Goal: Task Accomplishment & Management: Use online tool/utility

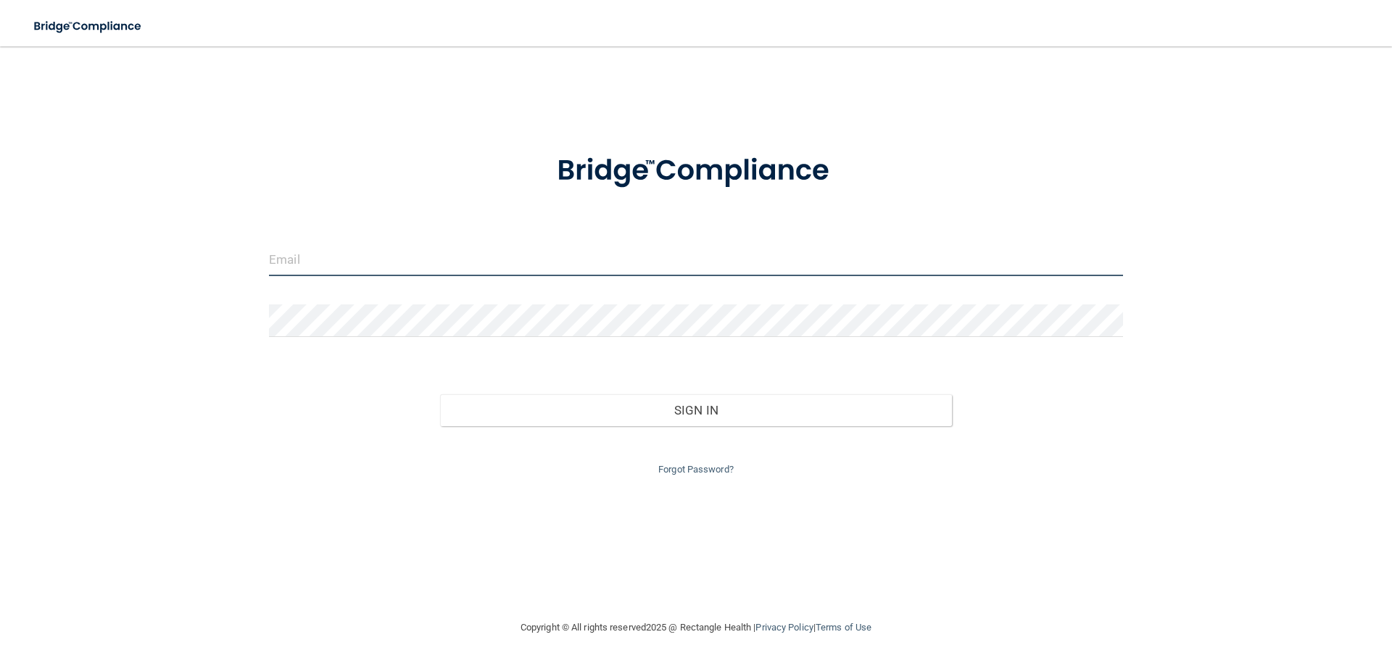
click at [415, 268] on input "email" at bounding box center [696, 260] width 854 height 33
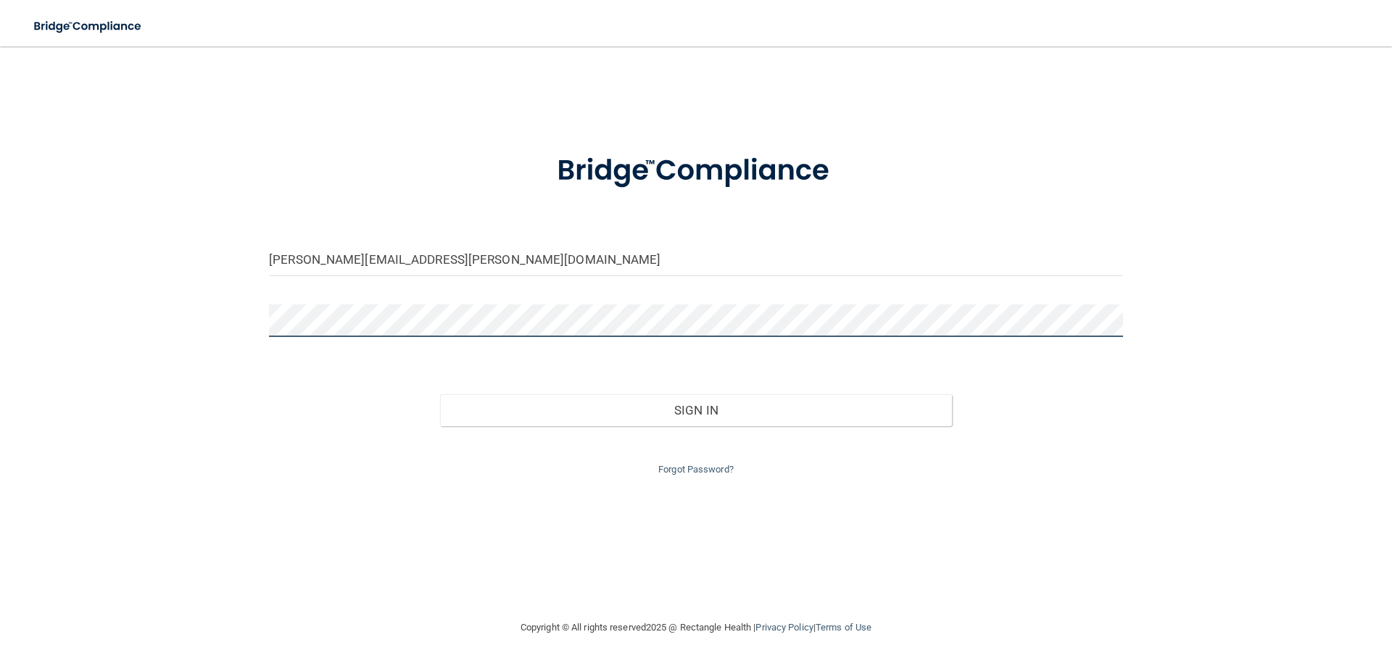
click at [440, 394] on button "Sign In" at bounding box center [696, 410] width 513 height 32
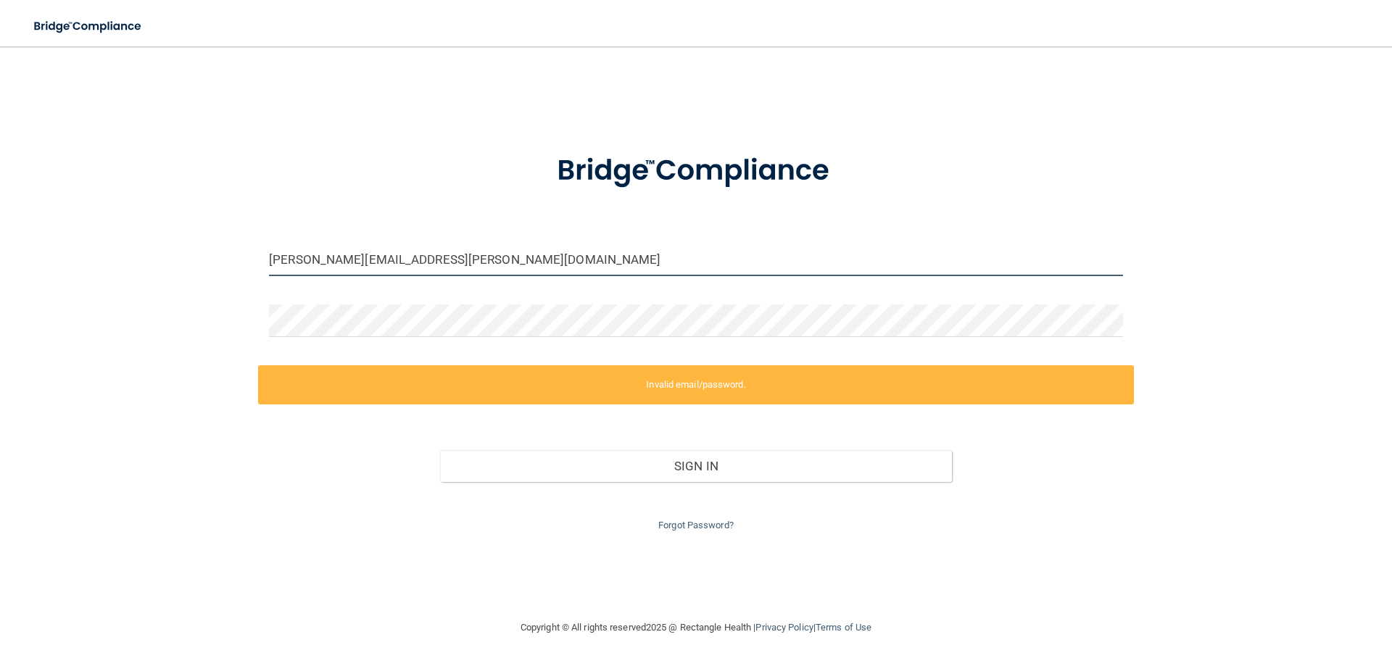
click at [334, 260] on input "[PERSON_NAME][EMAIL_ADDRESS][PERSON_NAME][DOMAIN_NAME]" at bounding box center [696, 260] width 854 height 33
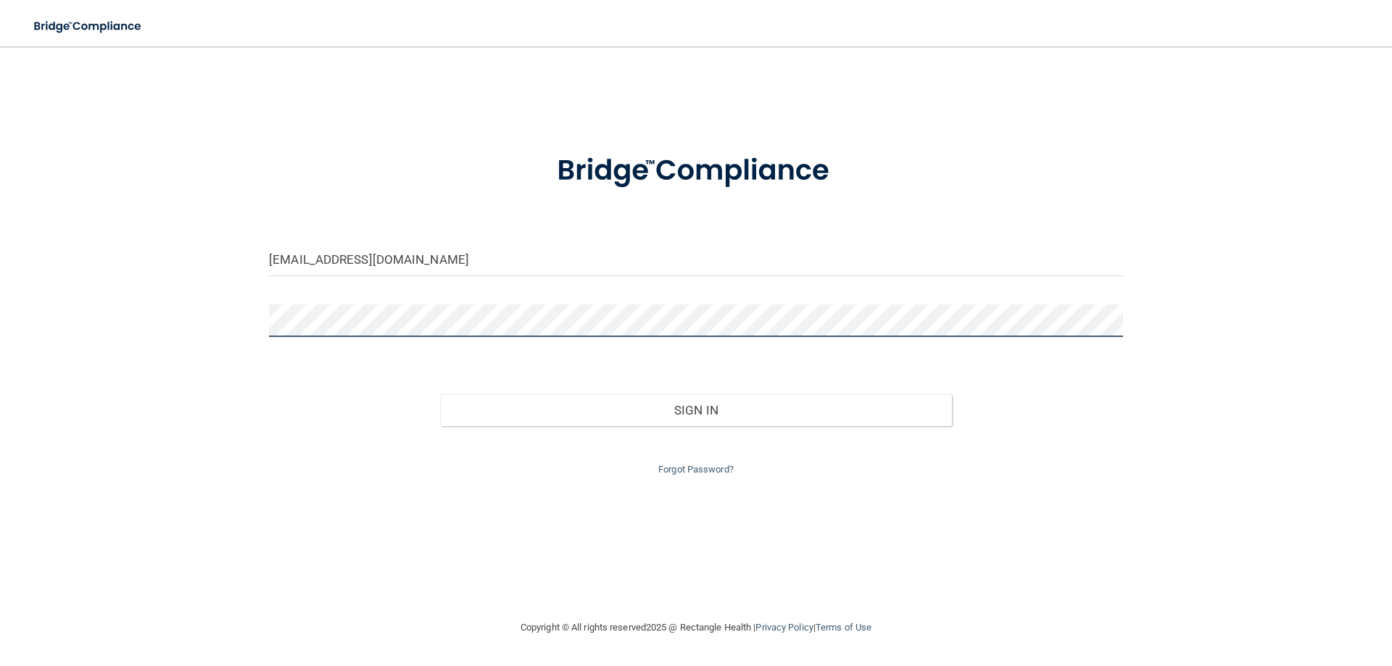
click at [440, 394] on button "Sign In" at bounding box center [696, 410] width 513 height 32
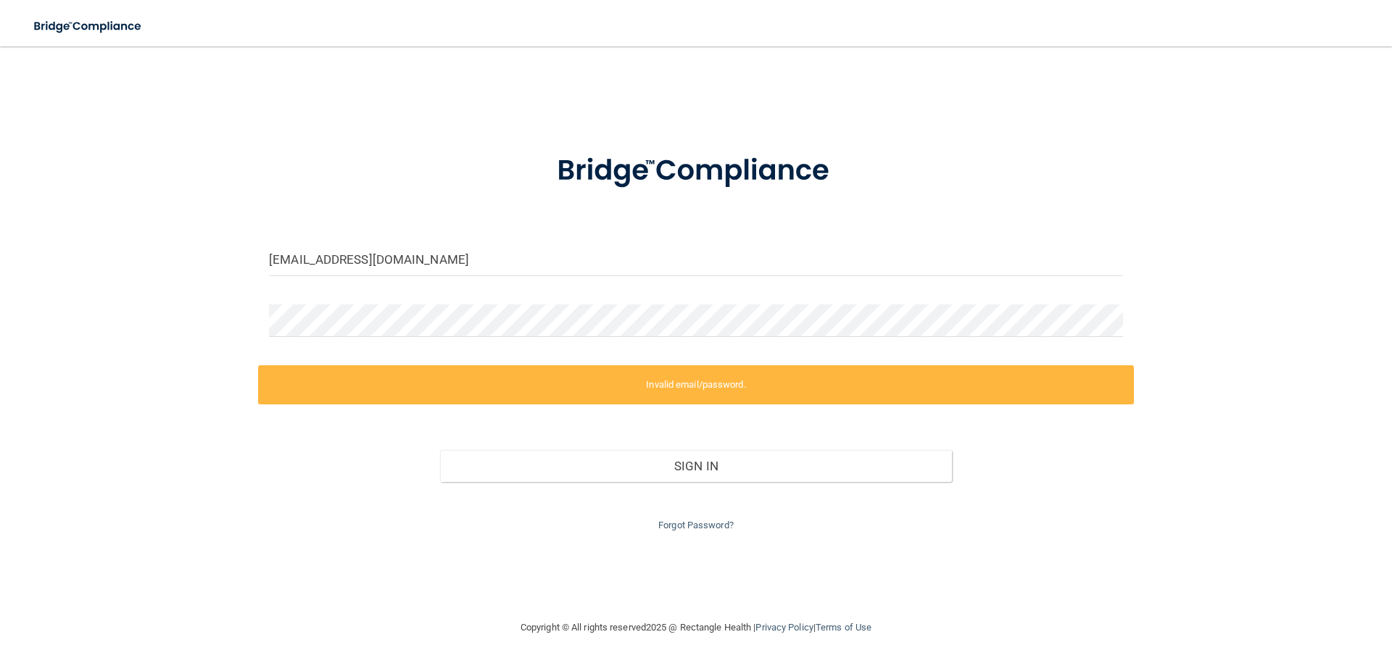
click at [261, 332] on div at bounding box center [696, 327] width 876 height 44
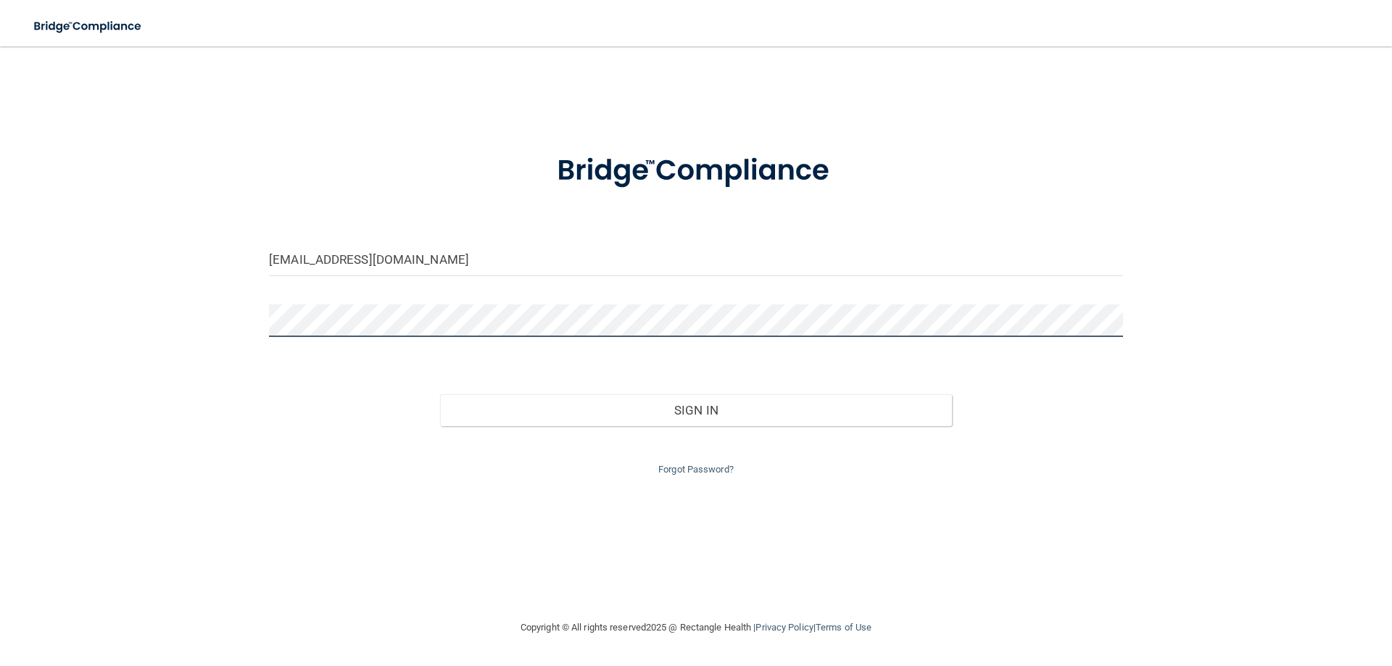
click at [440, 394] on button "Sign In" at bounding box center [696, 410] width 513 height 32
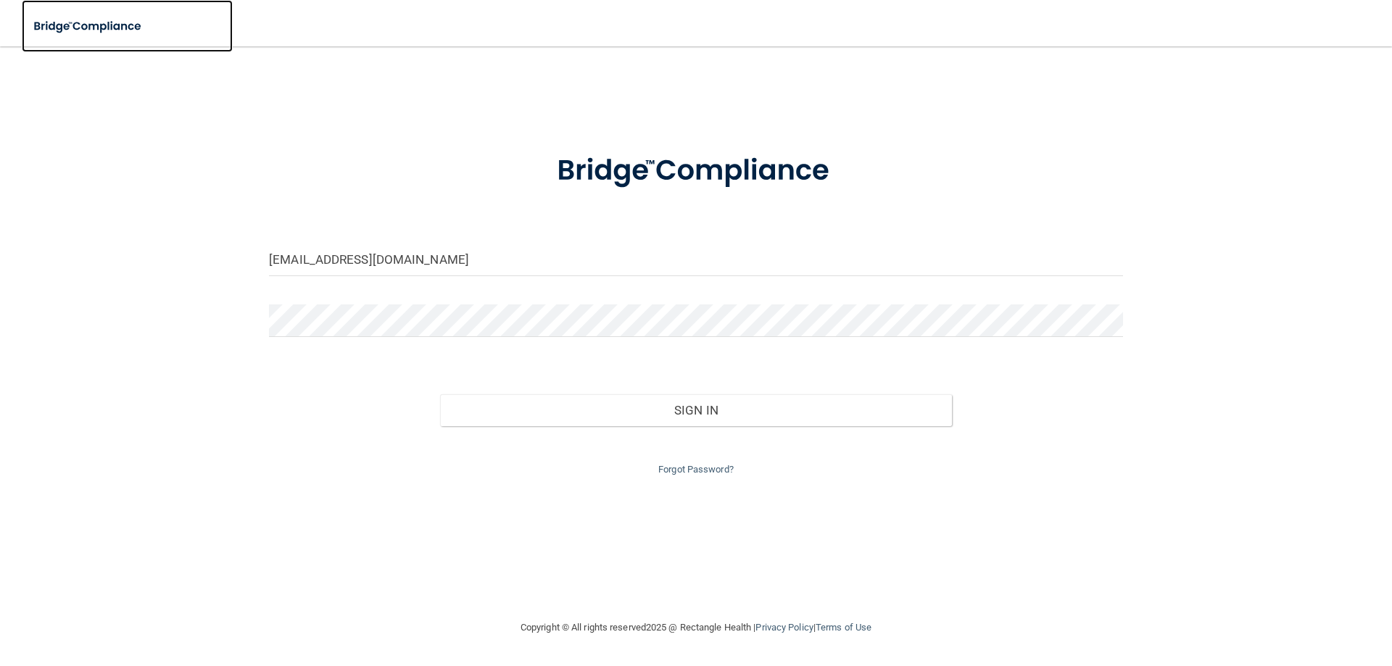
click at [111, 29] on img at bounding box center [88, 27] width 133 height 30
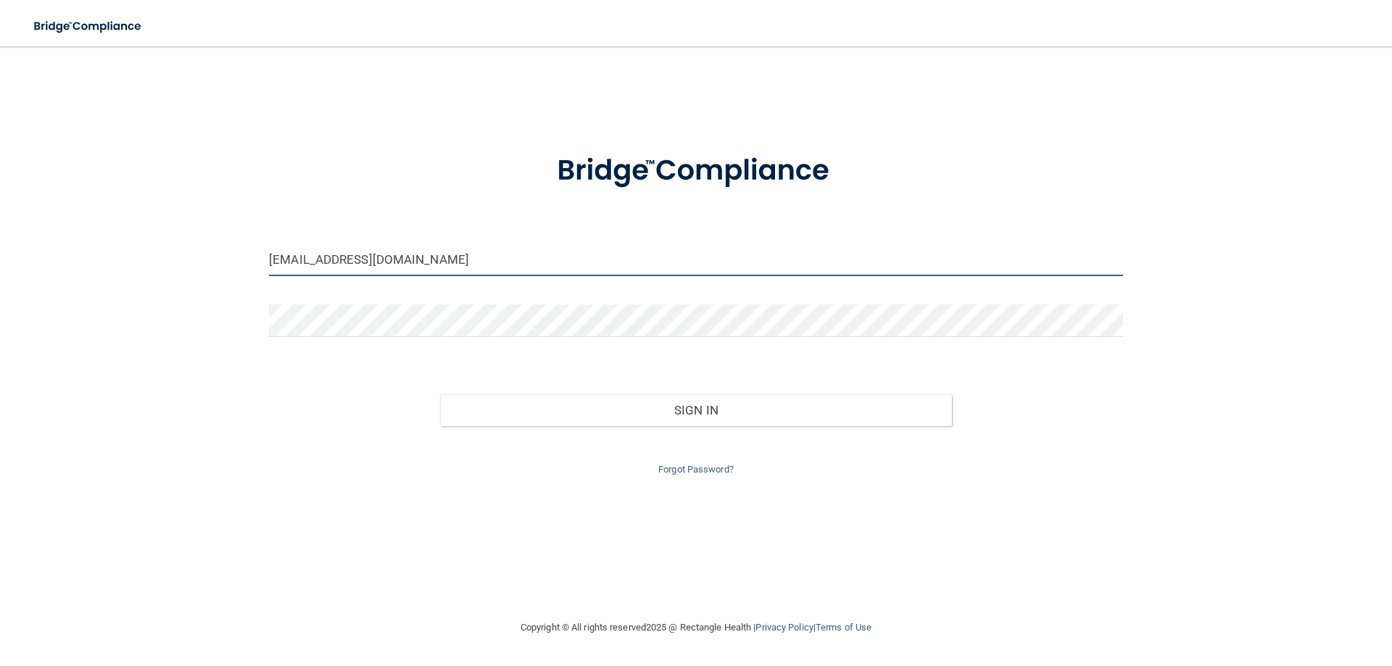
click at [360, 265] on input "[EMAIL_ADDRESS][DOMAIN_NAME]" at bounding box center [696, 260] width 854 height 33
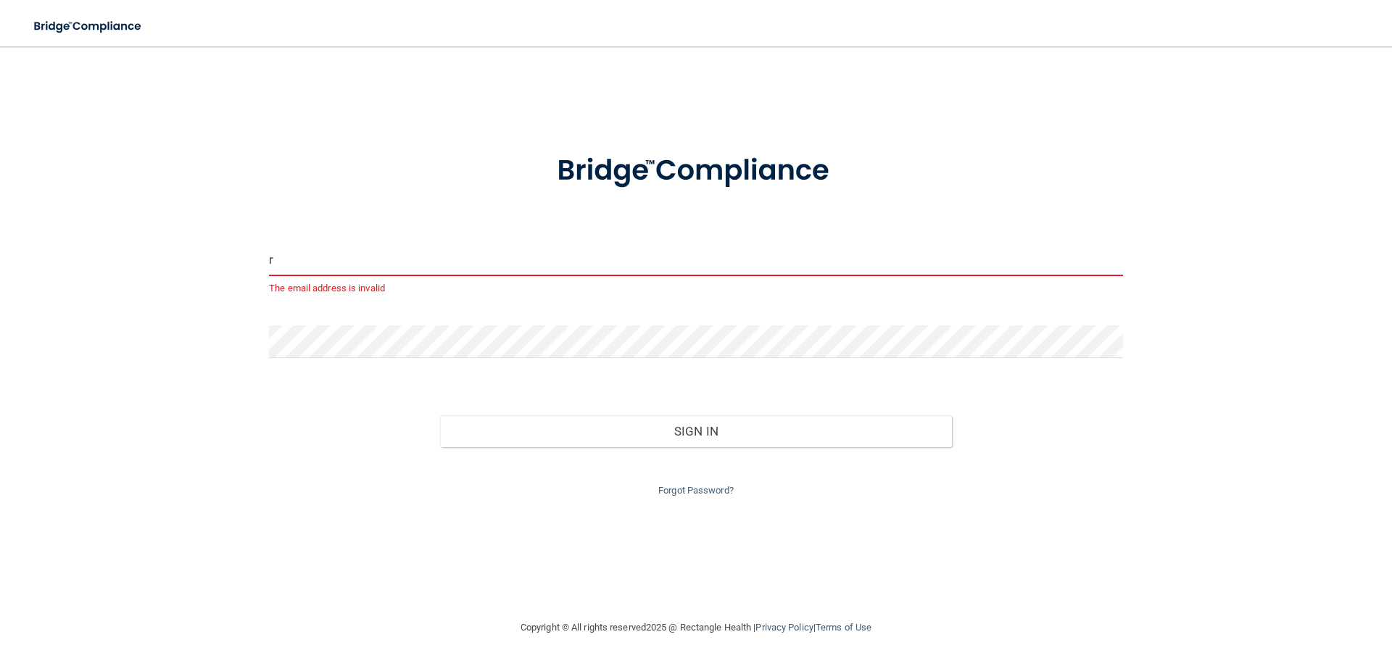
type input "[PERSON_NAME][EMAIL_ADDRESS][PERSON_NAME][DOMAIN_NAME]"
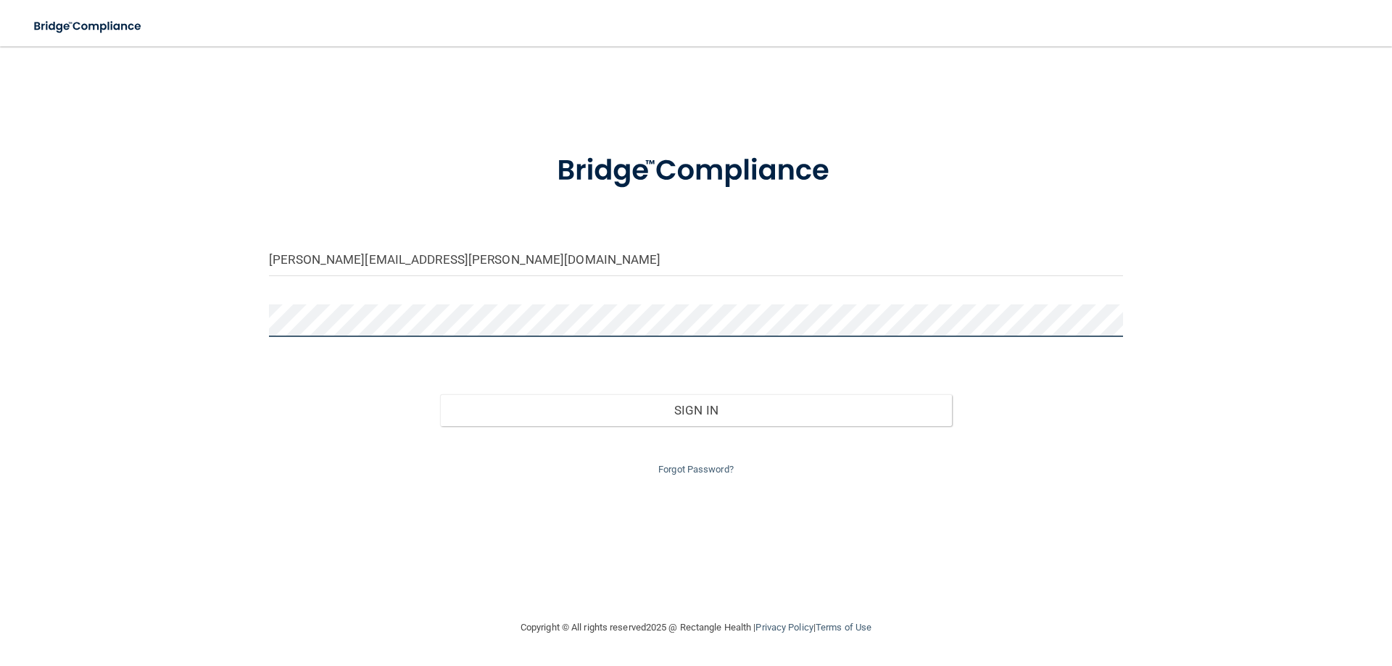
click at [440, 394] on button "Sign In" at bounding box center [696, 410] width 513 height 32
